Goal: Use online tool/utility: Utilize a website feature to perform a specific function

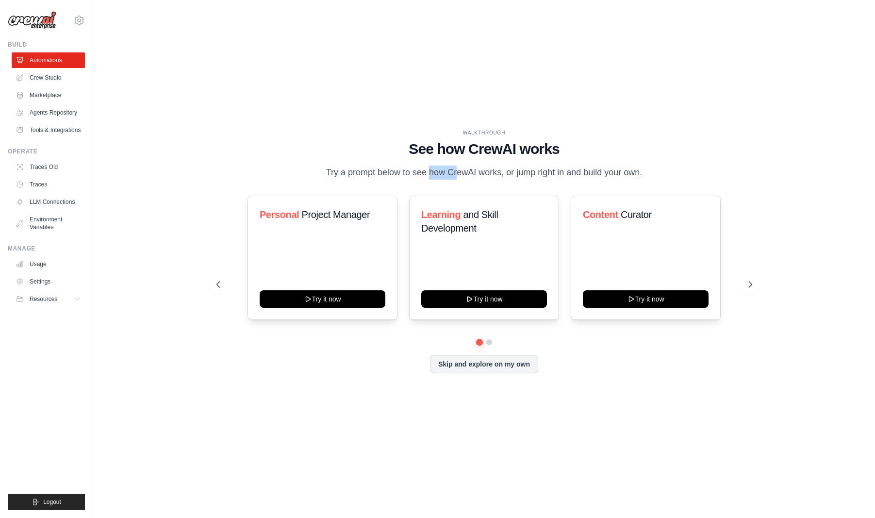
drag, startPoint x: 393, startPoint y: 174, endPoint x: 418, endPoint y: 170, distance: 25.0
click at [418, 170] on p "Try a prompt below to see how CrewAI works, or jump right in and build your own." at bounding box center [484, 172] width 326 height 14
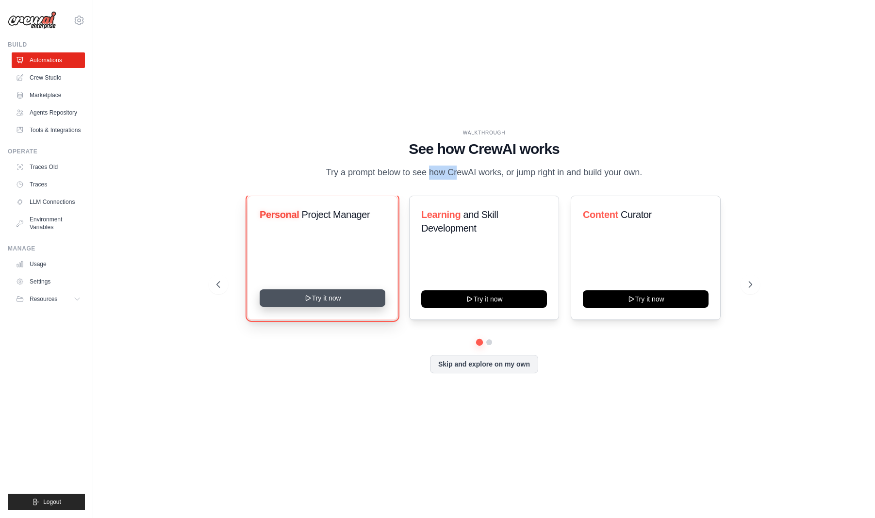
click at [336, 298] on button "Try it now" at bounding box center [323, 297] width 126 height 17
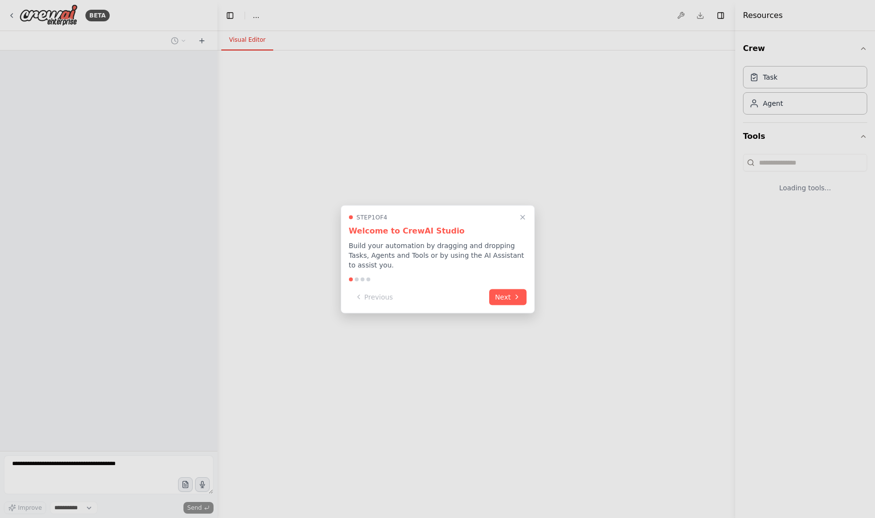
select select "****"
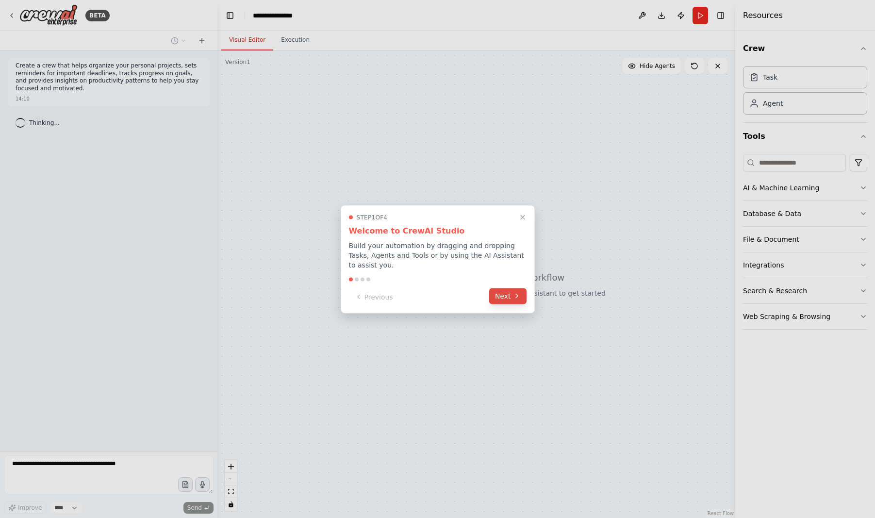
click at [512, 295] on button "Next" at bounding box center [507, 296] width 37 height 16
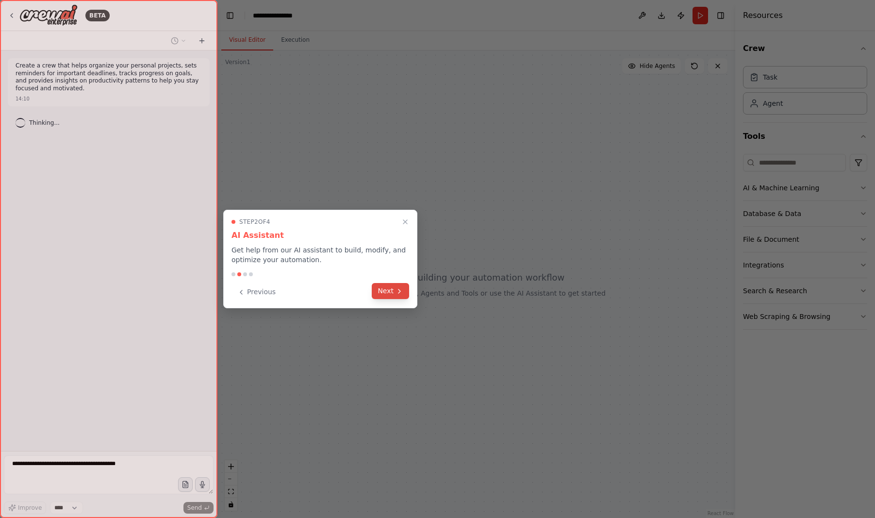
click at [388, 289] on button "Next" at bounding box center [390, 291] width 37 height 16
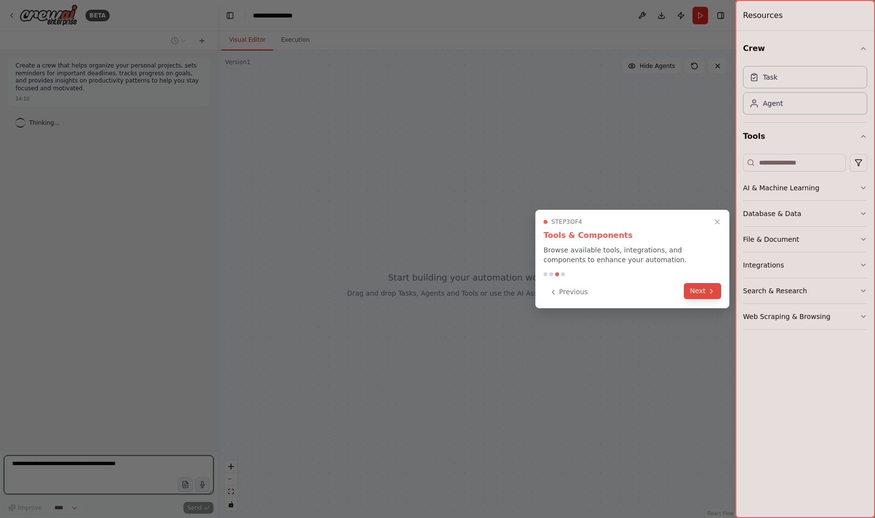
click at [705, 295] on button "Next" at bounding box center [702, 291] width 37 height 16
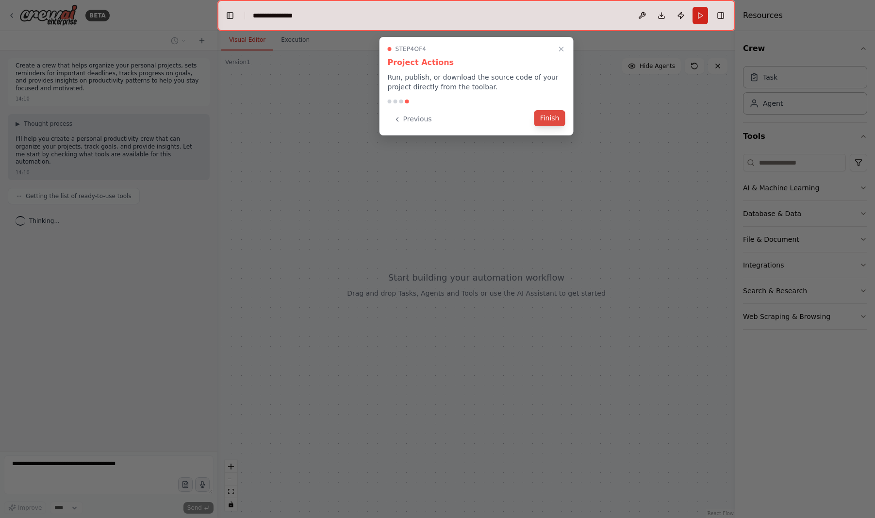
click at [548, 118] on button "Finish" at bounding box center [549, 118] width 31 height 16
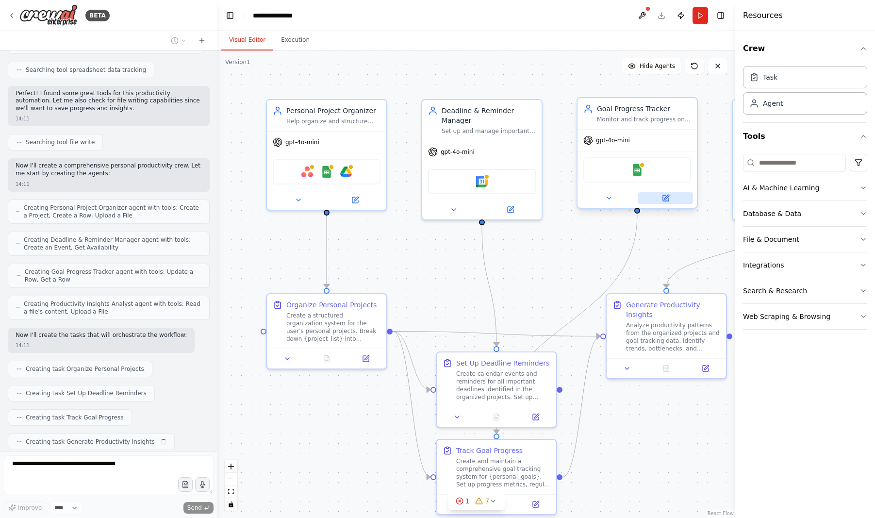
scroll to position [247, 0]
